Goal: Transaction & Acquisition: Obtain resource

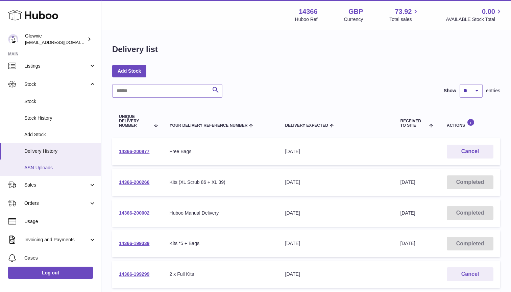
scroll to position [30, 0]
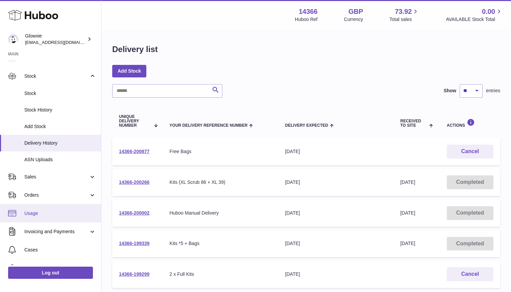
click at [37, 210] on span "Usage" at bounding box center [60, 213] width 72 height 6
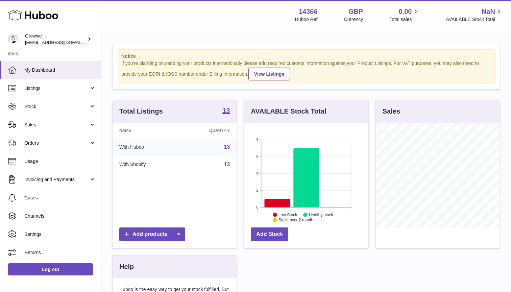
scroll to position [106, 124]
click at [53, 158] on span "Usage" at bounding box center [60, 161] width 72 height 6
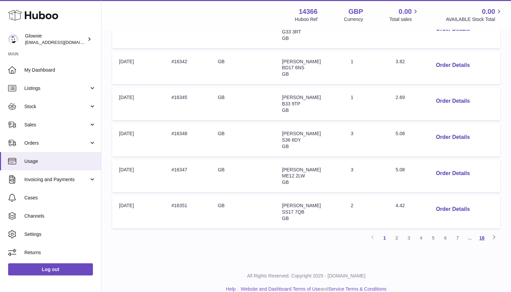
click at [484, 232] on link "16" at bounding box center [482, 238] width 12 height 12
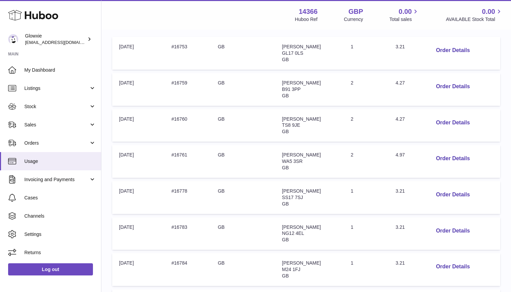
scroll to position [121, 0]
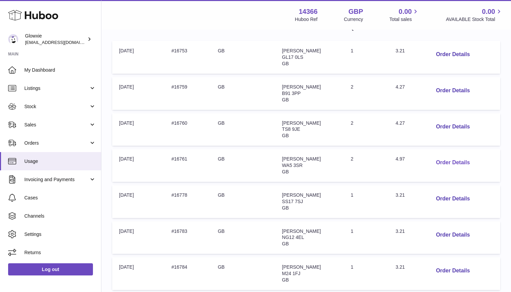
click at [449, 159] on button "Order Details" at bounding box center [453, 163] width 45 height 14
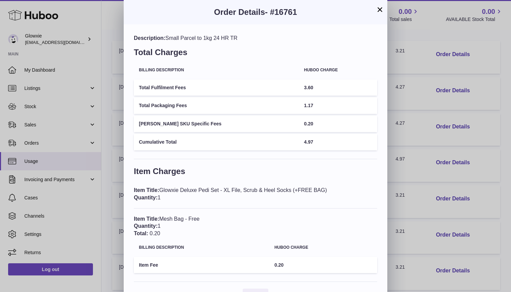
click at [377, 10] on button "×" at bounding box center [380, 9] width 8 height 8
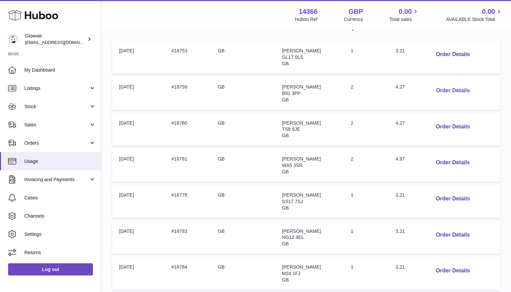
click at [454, 87] on button "Order Details" at bounding box center [453, 91] width 45 height 14
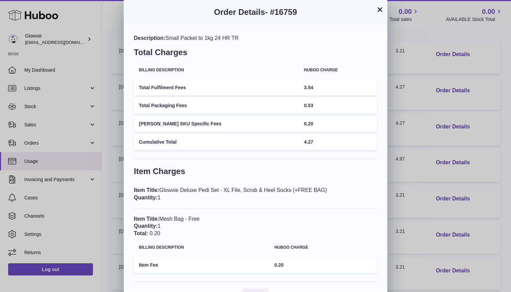
click at [379, 8] on button "×" at bounding box center [380, 9] width 8 height 8
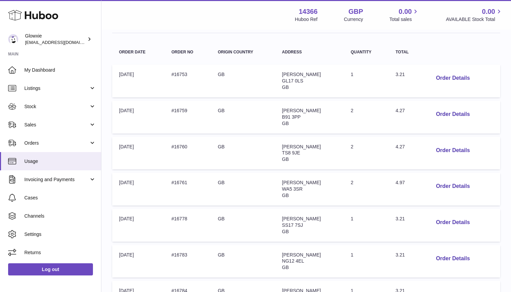
scroll to position [96, 0]
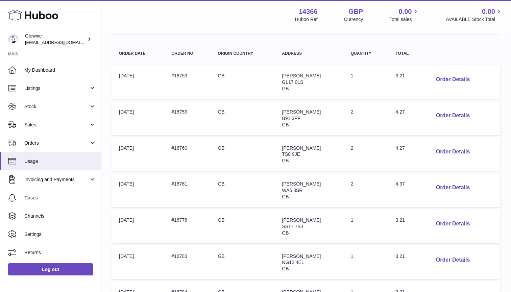
click at [454, 78] on button "Order Details" at bounding box center [453, 80] width 45 height 14
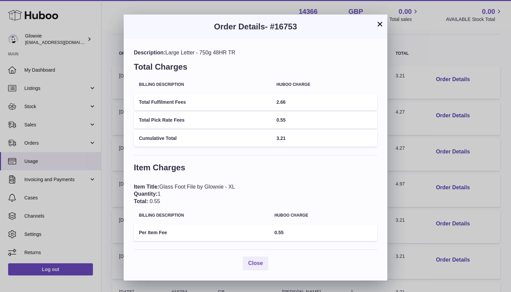
click at [379, 22] on button "×" at bounding box center [380, 24] width 8 height 8
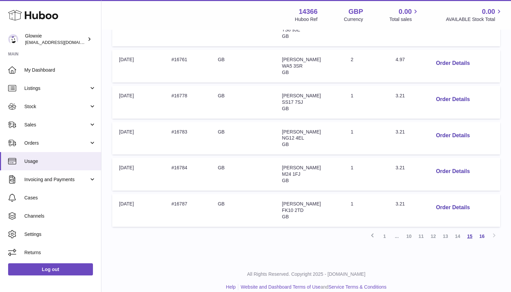
click at [468, 230] on link "15" at bounding box center [470, 236] width 12 height 12
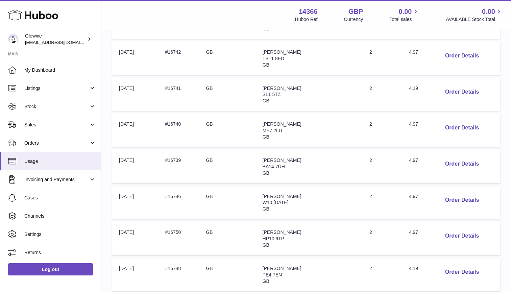
scroll to position [204, 0]
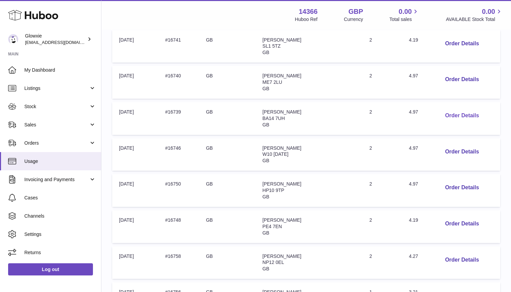
click at [452, 111] on button "Order Details" at bounding box center [462, 116] width 45 height 14
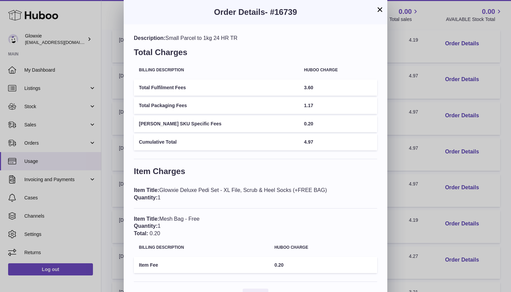
scroll to position [0, 0]
click at [381, 7] on button "×" at bounding box center [380, 9] width 8 height 8
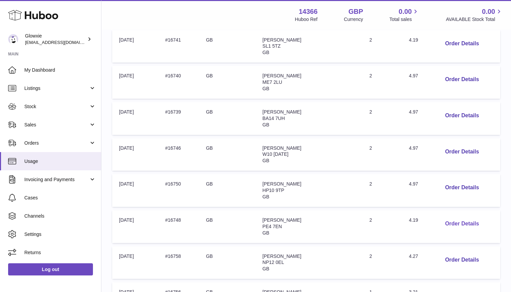
scroll to position [239, 0]
click at [452, 147] on button "Order Details" at bounding box center [462, 153] width 45 height 14
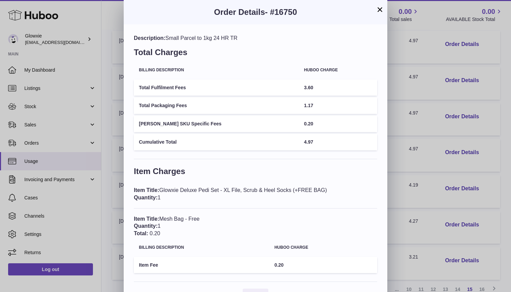
click at [382, 11] on button "×" at bounding box center [380, 9] width 8 height 8
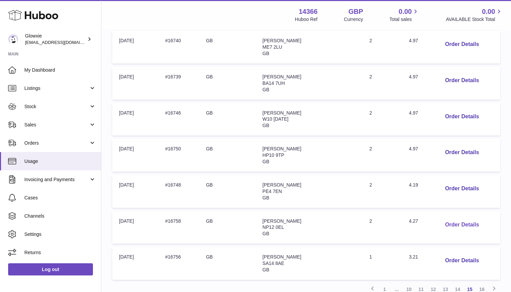
click at [456, 220] on button "Order Details" at bounding box center [462, 225] width 45 height 14
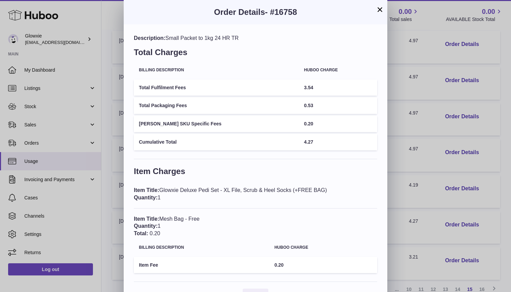
click at [383, 8] on button "×" at bounding box center [380, 9] width 8 height 8
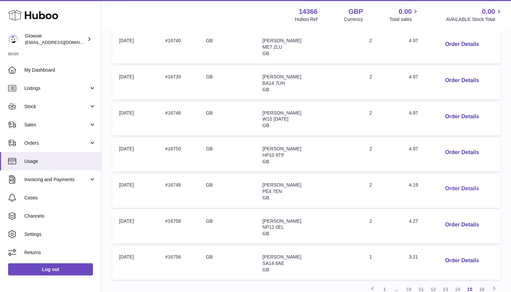
click at [451, 182] on button "Order Details" at bounding box center [462, 189] width 45 height 14
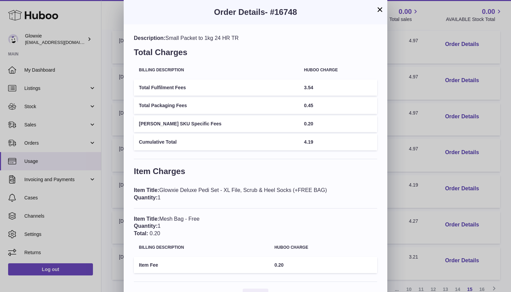
click at [380, 9] on button "×" at bounding box center [380, 9] width 8 height 8
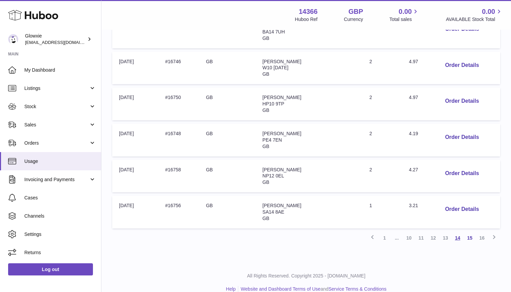
click at [460, 232] on link "14" at bounding box center [458, 238] width 12 height 12
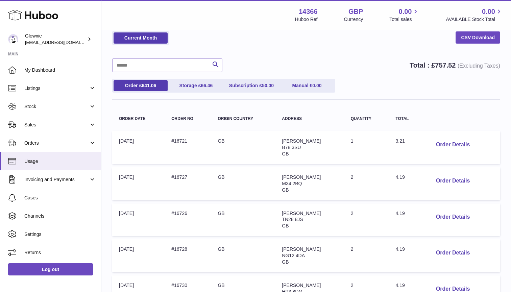
scroll to position [33, 0]
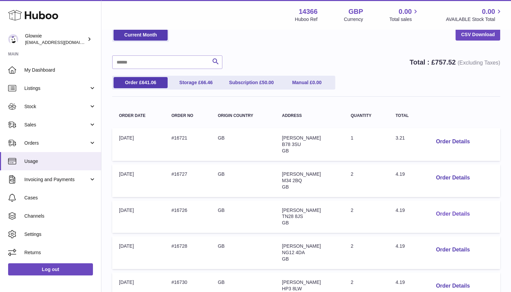
click at [444, 211] on button "Order Details" at bounding box center [453, 214] width 45 height 14
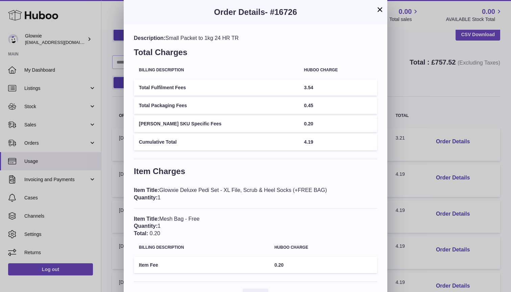
click at [380, 10] on button "×" at bounding box center [380, 9] width 8 height 8
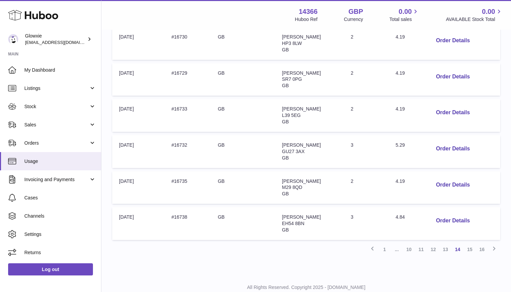
scroll to position [286, 0]
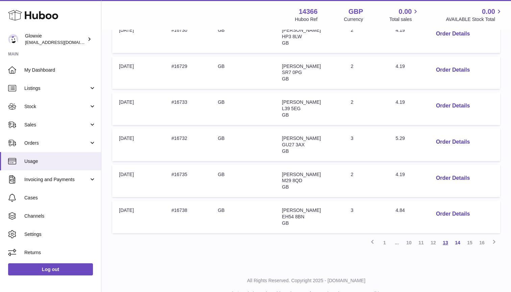
click at [449, 237] on link "13" at bounding box center [446, 243] width 12 height 12
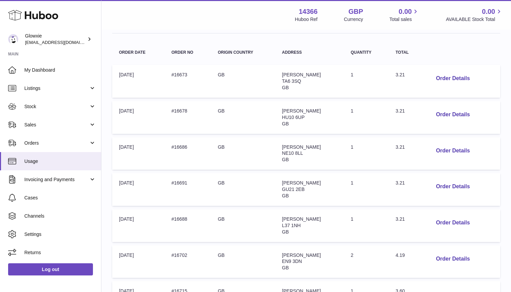
scroll to position [224, 0]
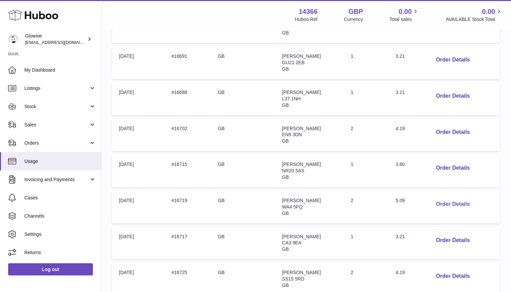
click at [442, 197] on button "Order Details" at bounding box center [453, 204] width 45 height 14
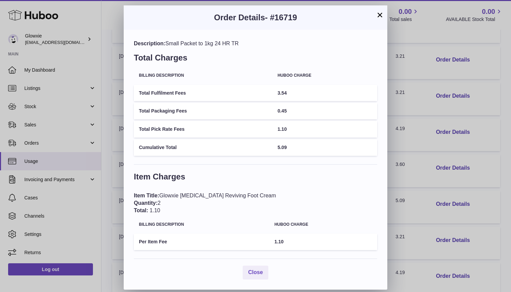
click at [385, 10] on div "Order Details - #16719" at bounding box center [256, 17] width 264 height 24
click at [383, 10] on div "Order Details - #16719" at bounding box center [256, 17] width 264 height 24
click at [380, 13] on button "×" at bounding box center [380, 15] width 8 height 8
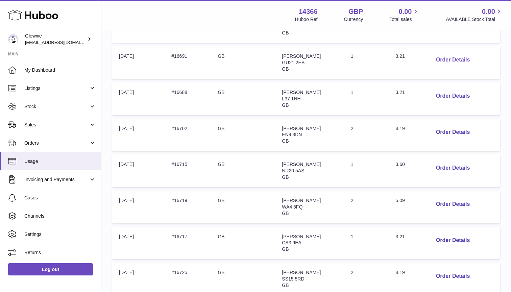
click at [446, 58] on button "Order Details" at bounding box center [453, 60] width 45 height 14
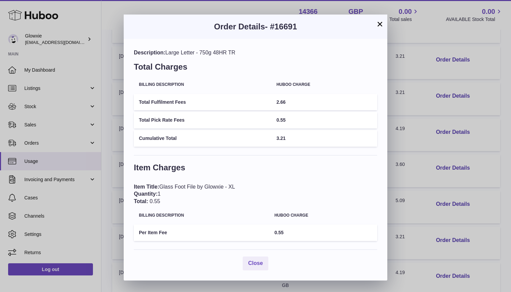
click at [373, 24] on h3 "Order Details - #16691" at bounding box center [255, 26] width 243 height 11
click at [382, 25] on button "×" at bounding box center [380, 24] width 8 height 8
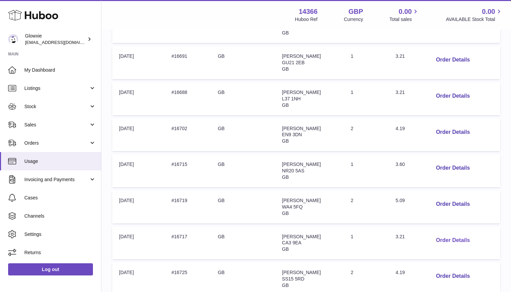
click at [453, 234] on button "Order Details" at bounding box center [453, 241] width 45 height 14
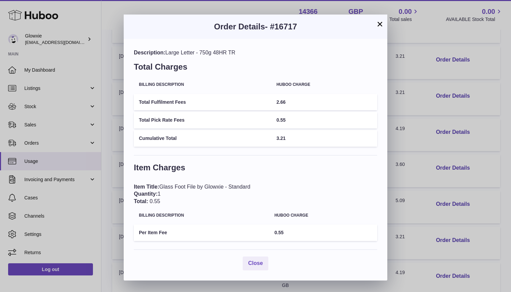
click at [378, 28] on button "×" at bounding box center [380, 24] width 8 height 8
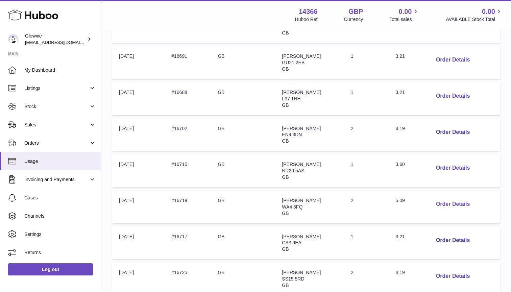
click at [447, 200] on button "Order Details" at bounding box center [453, 204] width 45 height 14
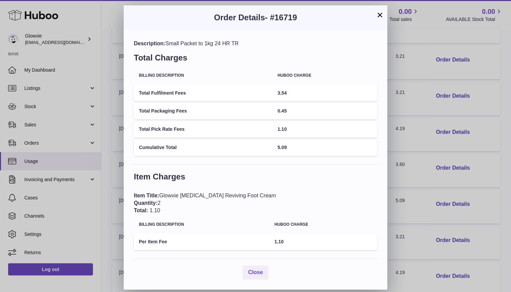
click at [379, 15] on button "×" at bounding box center [380, 15] width 8 height 8
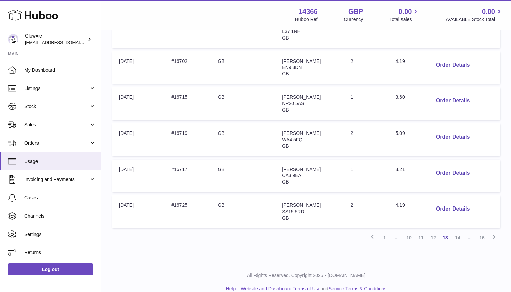
scroll to position [290, 0]
click at [450, 208] on td "Order Details" at bounding box center [462, 212] width 76 height 33
click at [450, 203] on button "Order Details" at bounding box center [453, 210] width 45 height 14
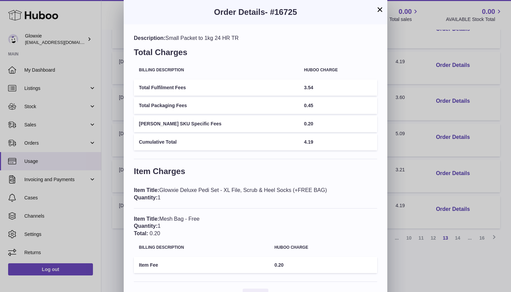
click at [380, 10] on button "×" at bounding box center [380, 9] width 8 height 8
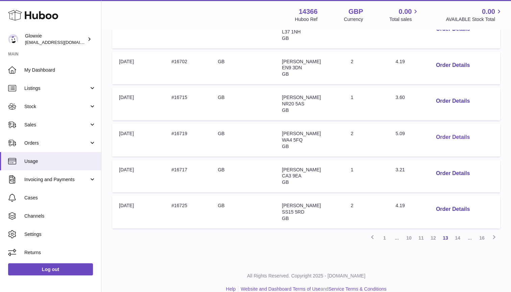
click at [458, 132] on button "Order Details" at bounding box center [453, 138] width 45 height 14
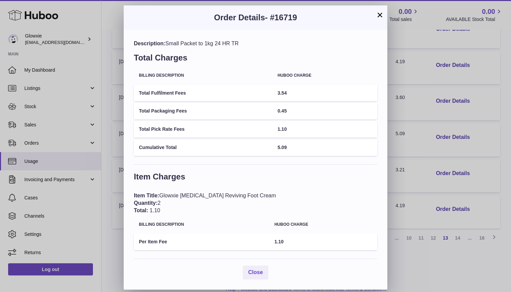
click at [378, 15] on button "×" at bounding box center [380, 15] width 8 height 8
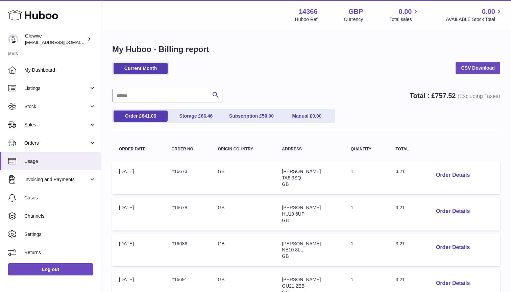
scroll to position [0, 0]
click at [472, 67] on link "CSV Download" at bounding box center [478, 68] width 45 height 12
click at [140, 70] on link "Current Month" at bounding box center [141, 68] width 54 height 11
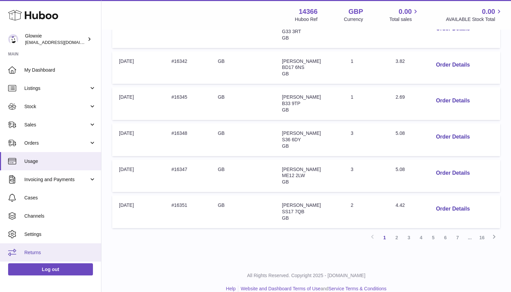
scroll to position [290, 0]
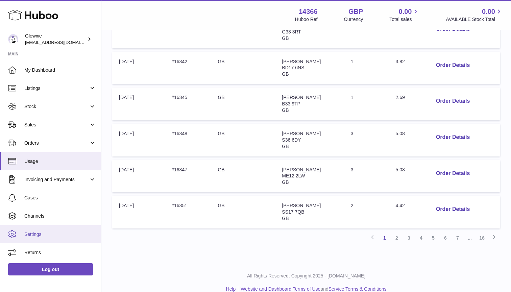
click at [42, 242] on link "Settings" at bounding box center [50, 234] width 101 height 18
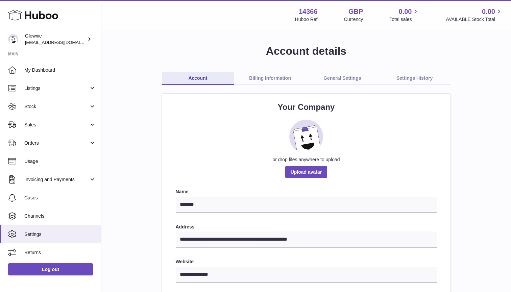
click at [291, 76] on link "Billing Information" at bounding box center [270, 78] width 72 height 13
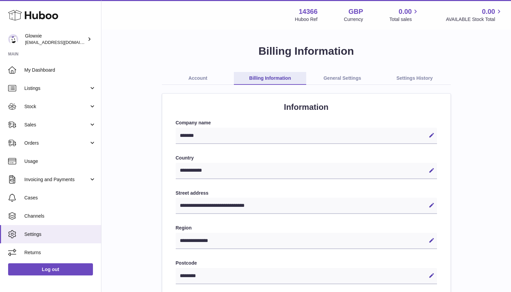
select select "**"
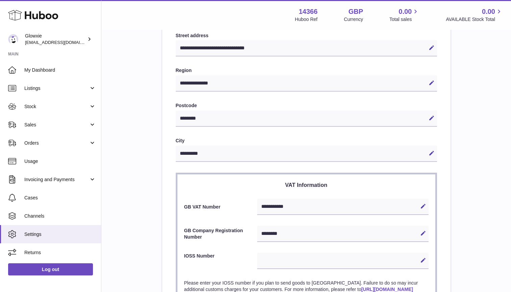
scroll to position [166, 0]
